Goal: Task Accomplishment & Management: Use online tool/utility

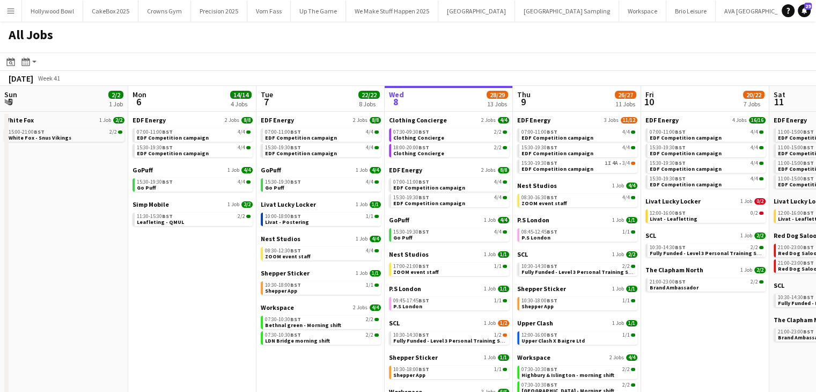
scroll to position [0, 292]
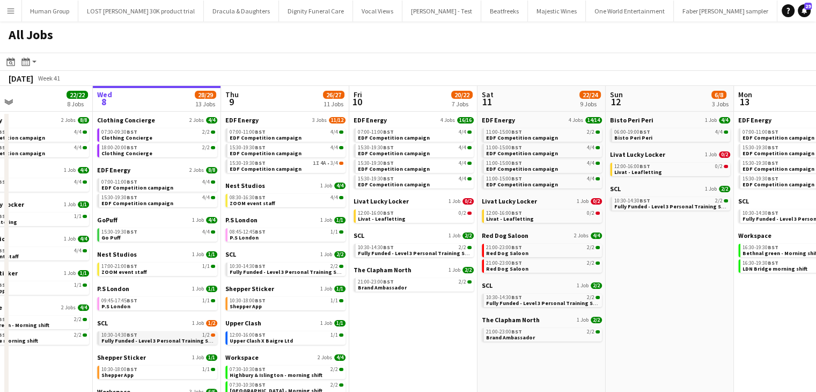
click at [108, 337] on span "Fully Funded - Level 3 Personal Training Skills Bootcamp" at bounding box center [174, 340] width 146 height 7
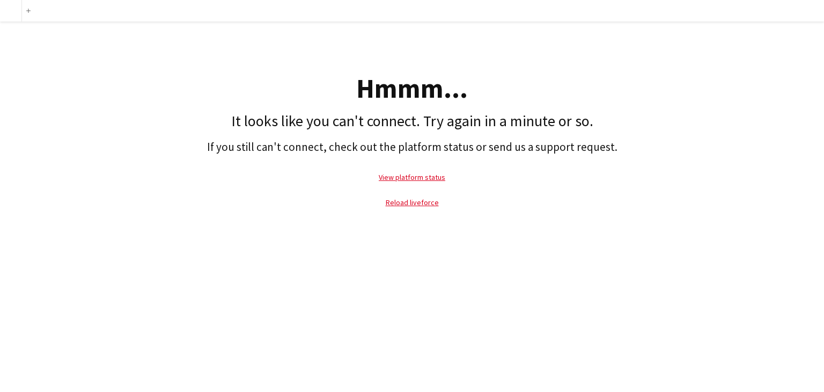
click at [422, 209] on p "Reload liveforce" at bounding box center [411, 202] width 813 height 25
click at [420, 204] on link "Reload liveforce" at bounding box center [412, 202] width 53 height 10
